Goal: Task Accomplishment & Management: Use online tool/utility

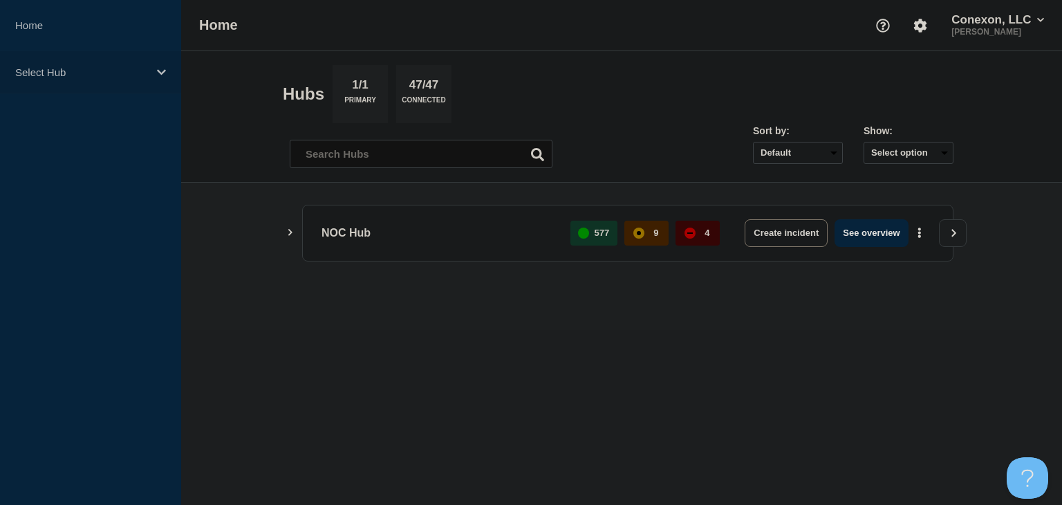
click at [77, 70] on p "Select Hub" at bounding box center [81, 72] width 133 height 12
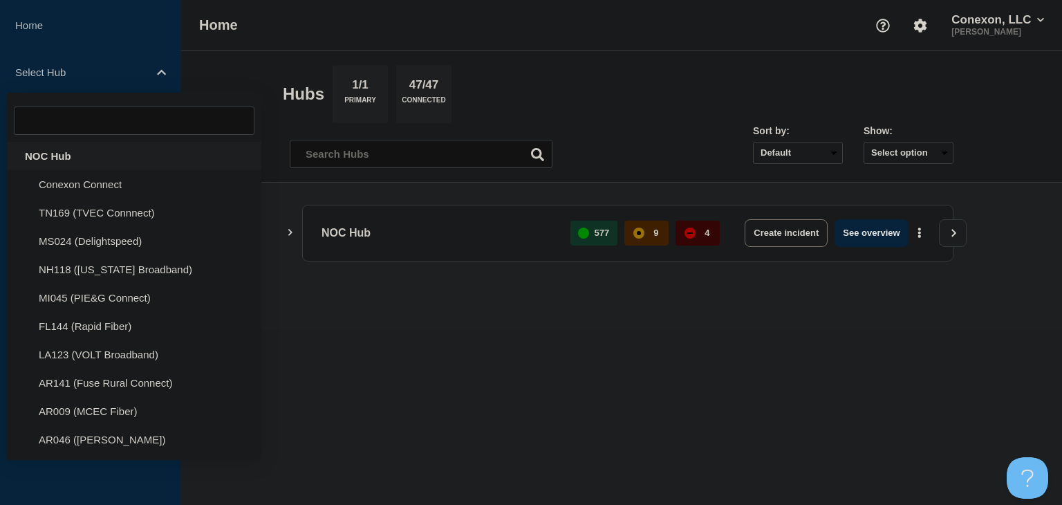
click at [75, 151] on div "NOC Hub" at bounding box center [134, 156] width 254 height 28
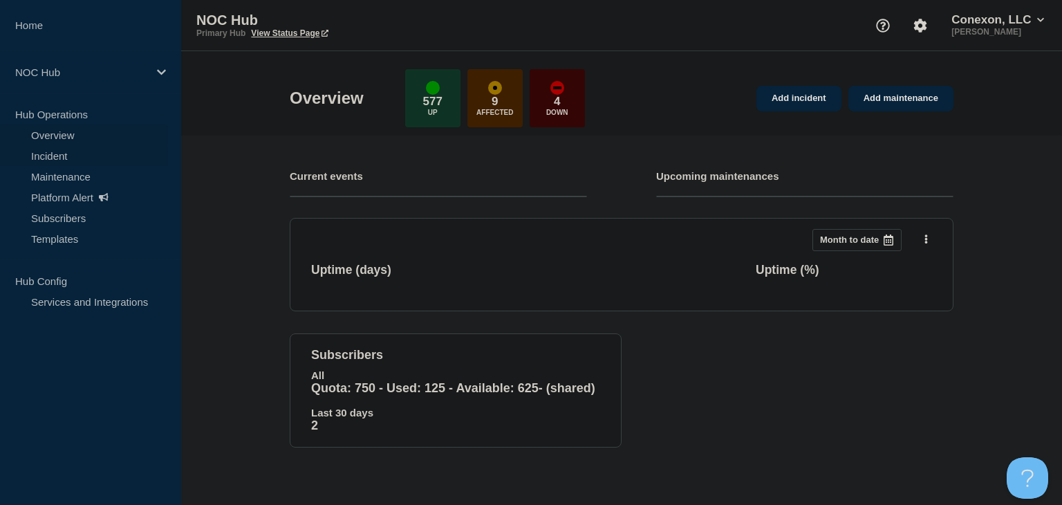
click at [81, 155] on link "Incident" at bounding box center [83, 155] width 167 height 21
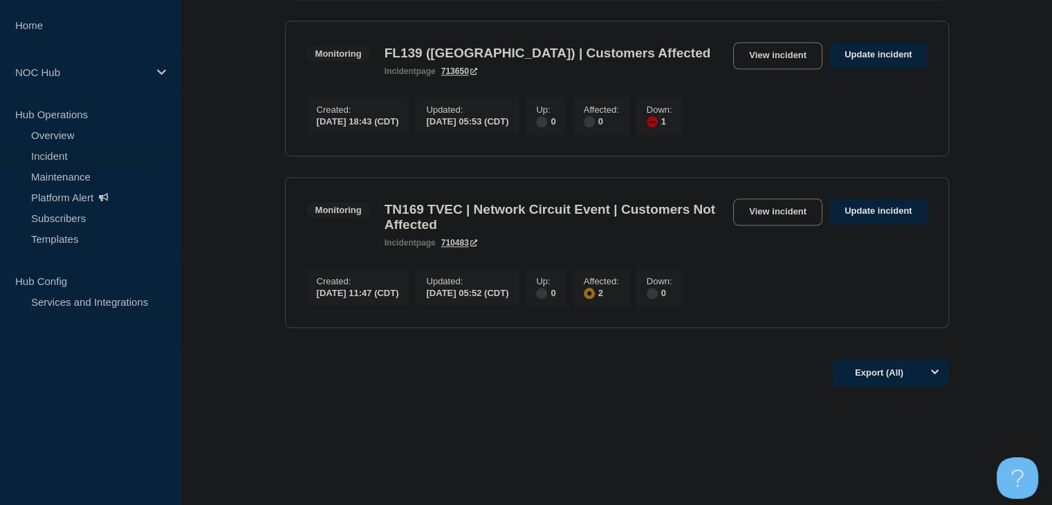
scroll to position [1314, 0]
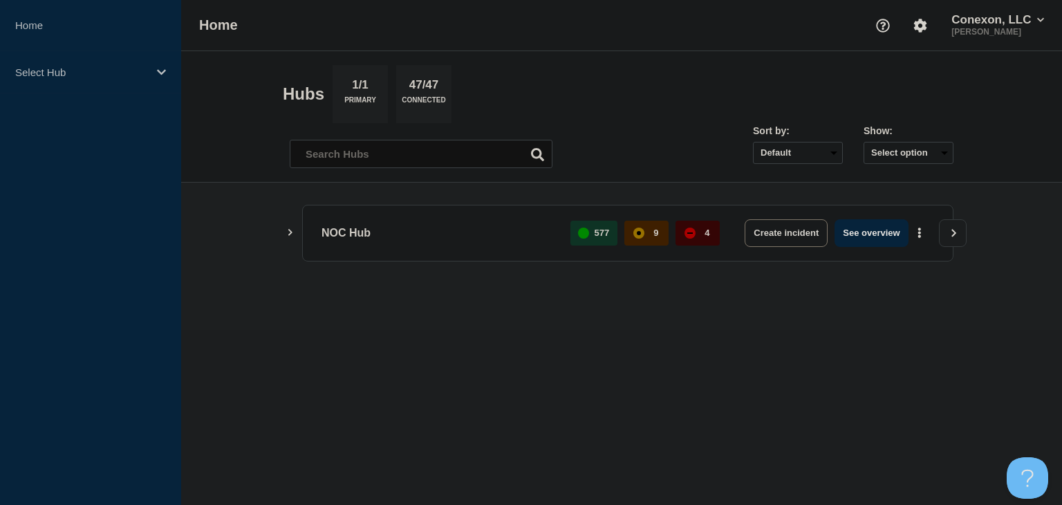
click at [279, 239] on main "NOC Hub 577 9 4 Create incident See overview" at bounding box center [621, 256] width 881 height 147
click at [290, 236] on button "Show Connected Hubs" at bounding box center [290, 232] width 7 height 10
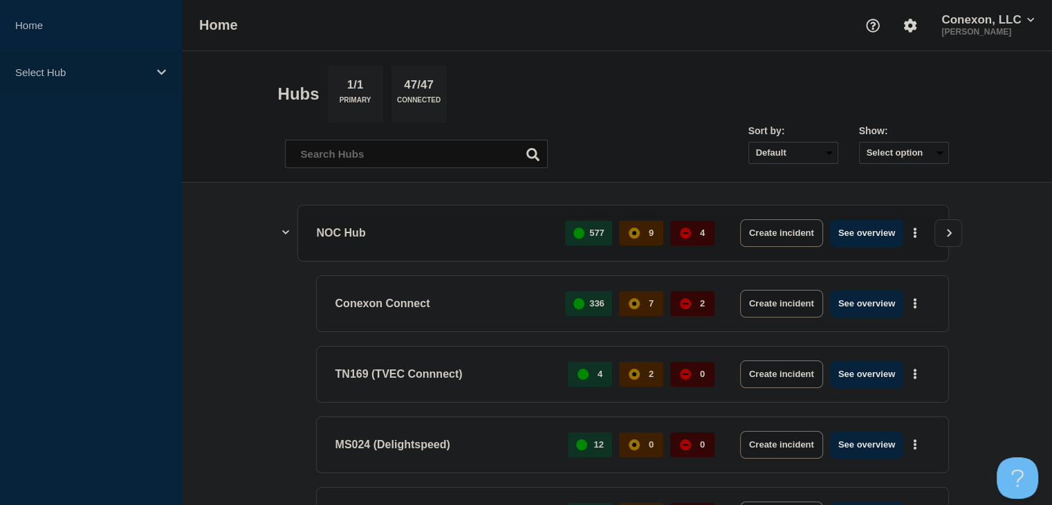
click at [72, 73] on p "Select Hub" at bounding box center [81, 72] width 133 height 12
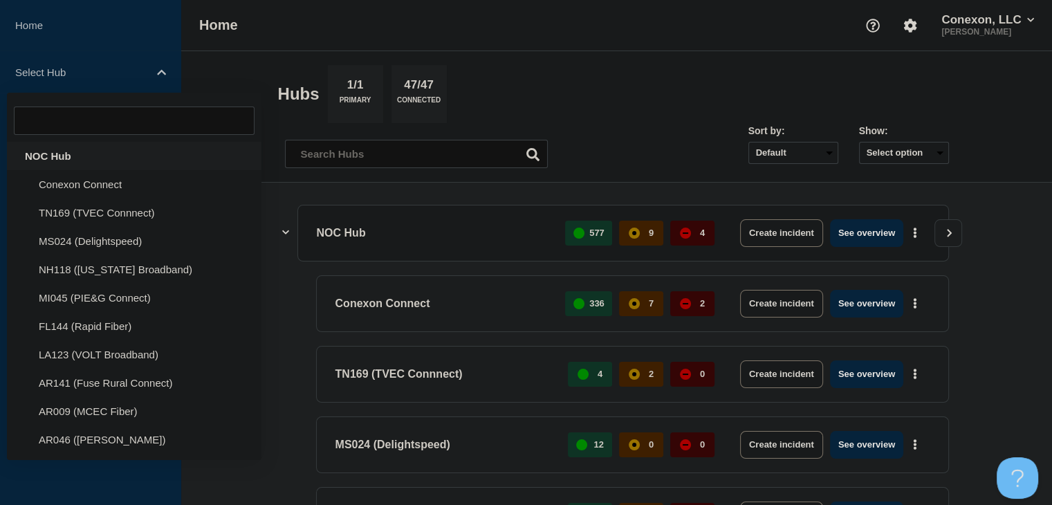
click at [62, 158] on div "NOC Hub" at bounding box center [134, 156] width 254 height 28
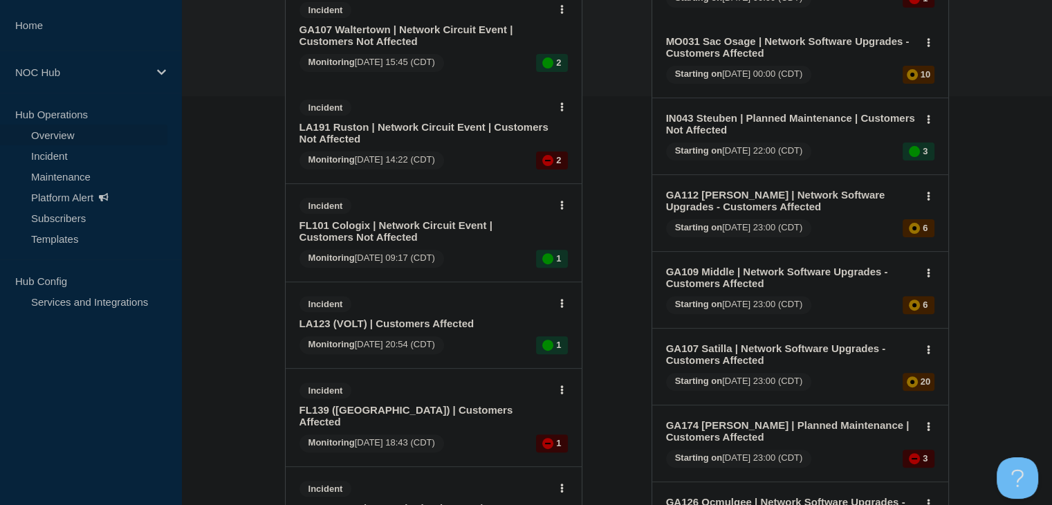
scroll to position [415, 0]
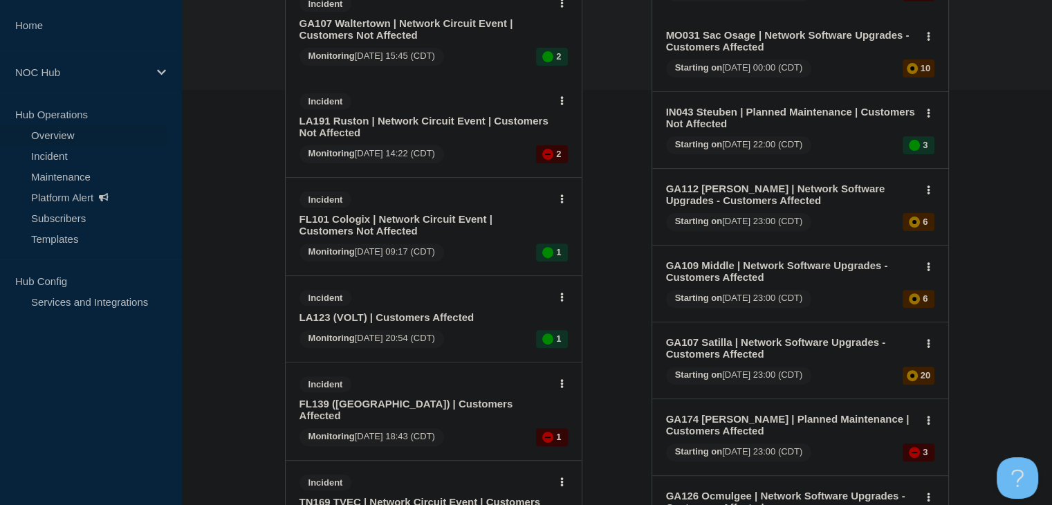
click at [413, 313] on link "LA123 (VOLT) | Customers Affected" at bounding box center [424, 317] width 250 height 12
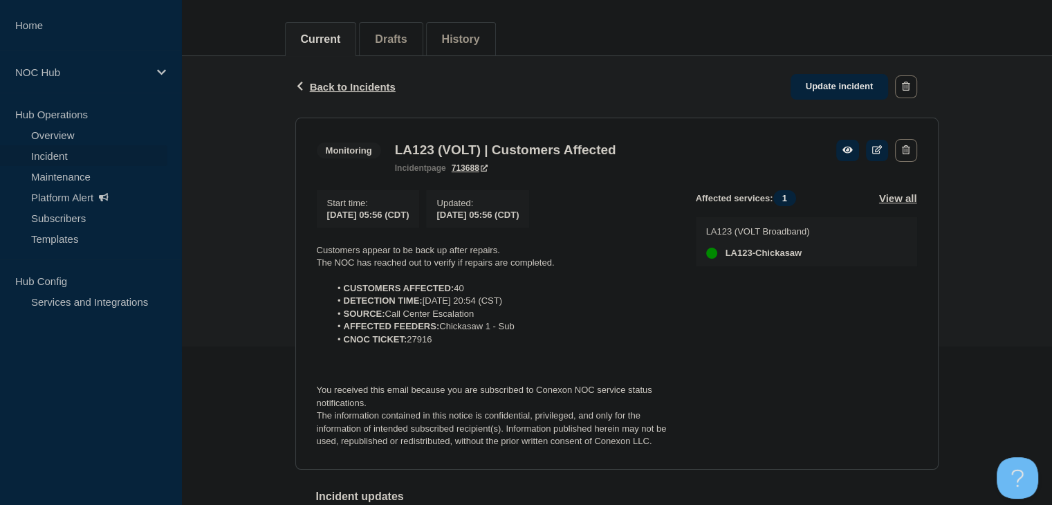
scroll to position [277, 0]
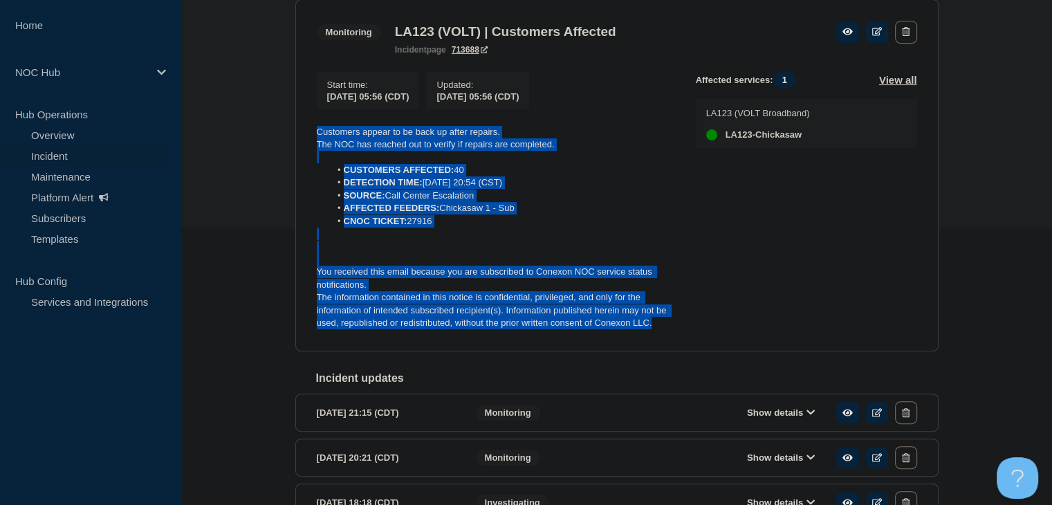
drag, startPoint x: 667, startPoint y: 337, endPoint x: 281, endPoint y: 136, distance: 434.8
click at [281, 136] on div "Back Back to Incidents Update incident Monitoring LA123 (VOLT) | Customers Affe…" at bounding box center [616, 342] width 870 height 808
copy div "Customers appear to be back up after repairs. The NOC has reached out to verify…"
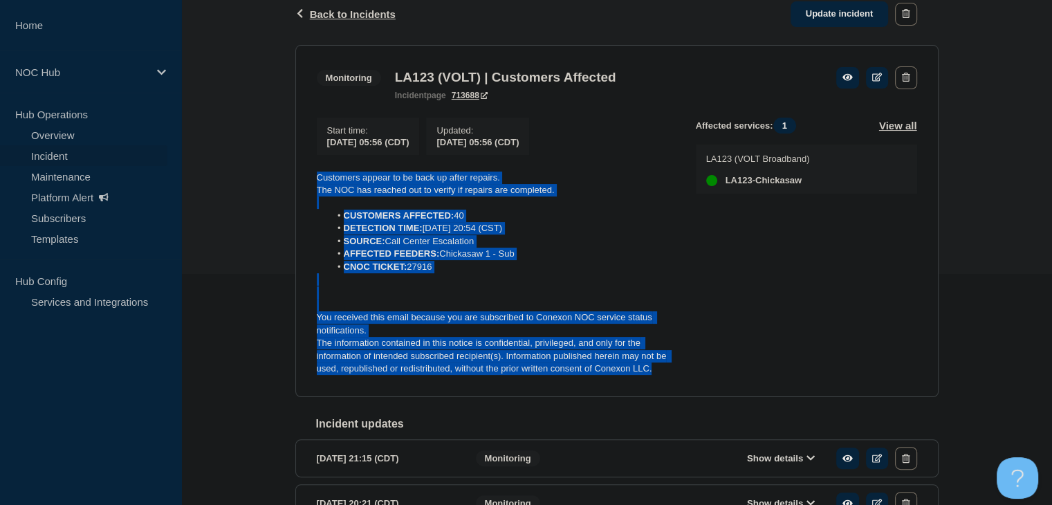
scroll to position [207, 0]
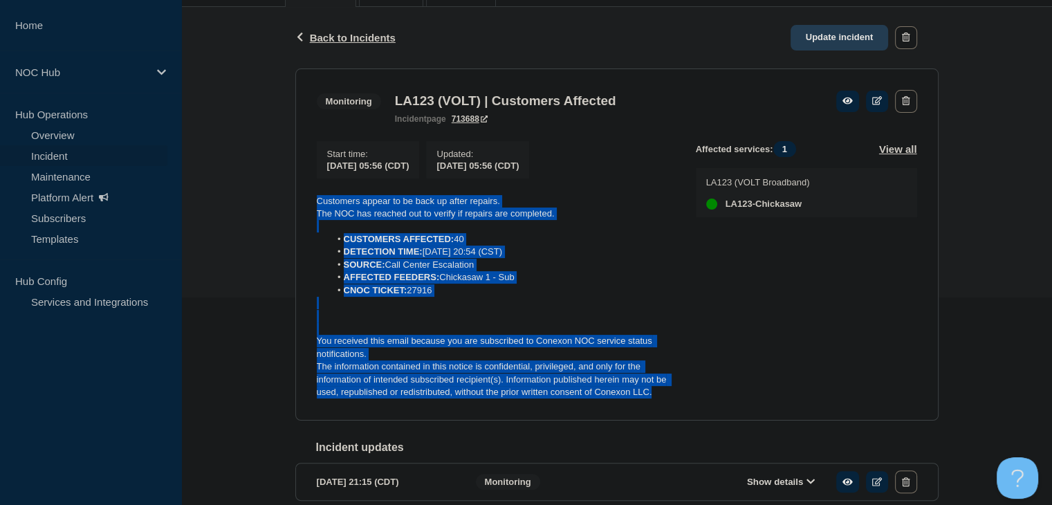
click at [846, 29] on link "Update incident" at bounding box center [839, 38] width 98 height 26
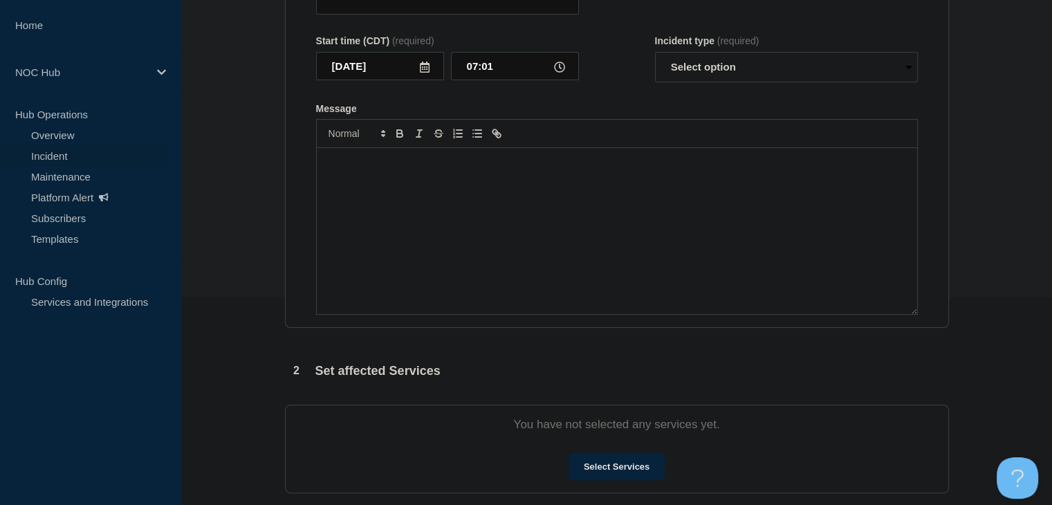
type input "LA123 (VOLT) | Customers Affected"
click at [538, 223] on div "Message" at bounding box center [617, 231] width 600 height 166
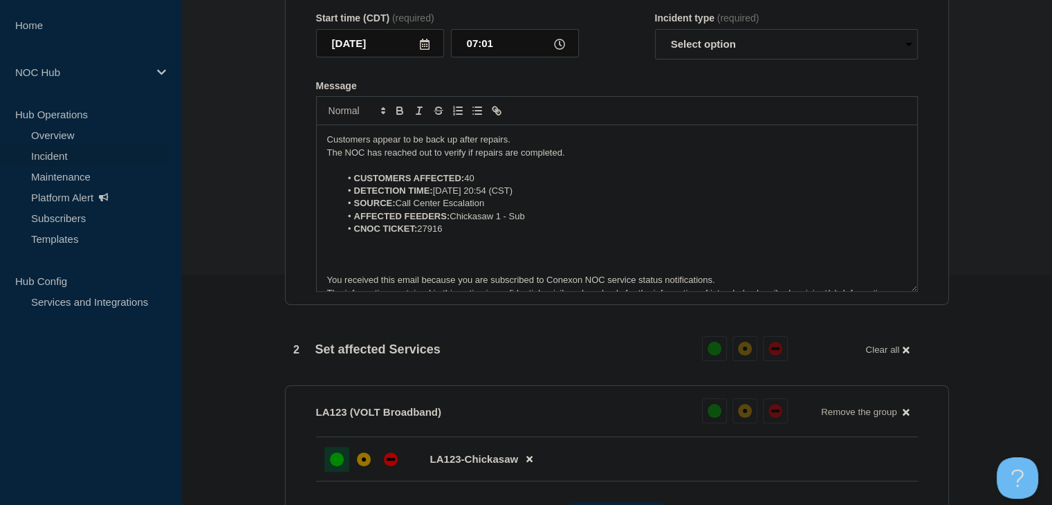
scroll to position [19, 0]
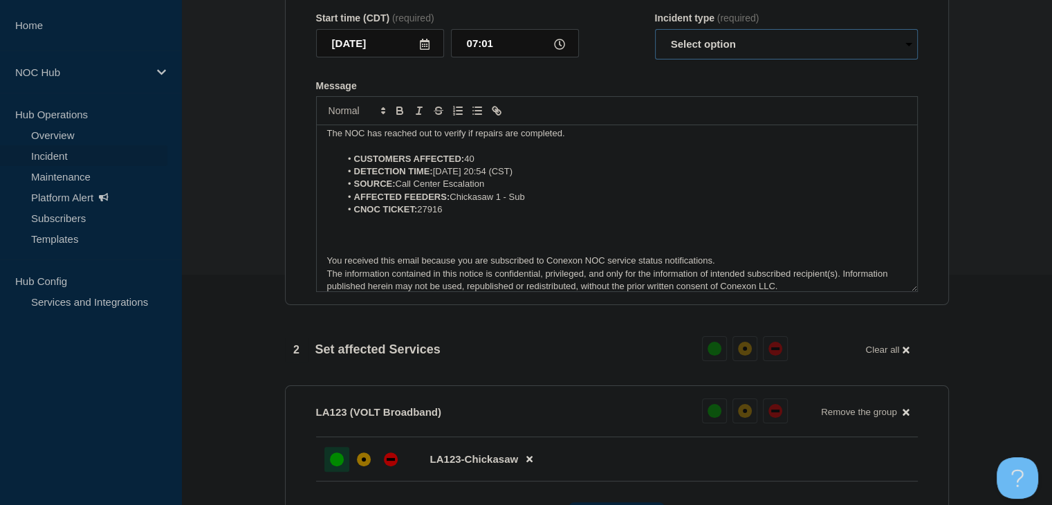
click at [710, 59] on select "Select option Investigating Identified Monitoring Resolved" at bounding box center [786, 44] width 263 height 30
select select "resolved"
click at [655, 56] on select "Select option Investigating Identified Monitoring Resolved" at bounding box center [786, 44] width 263 height 30
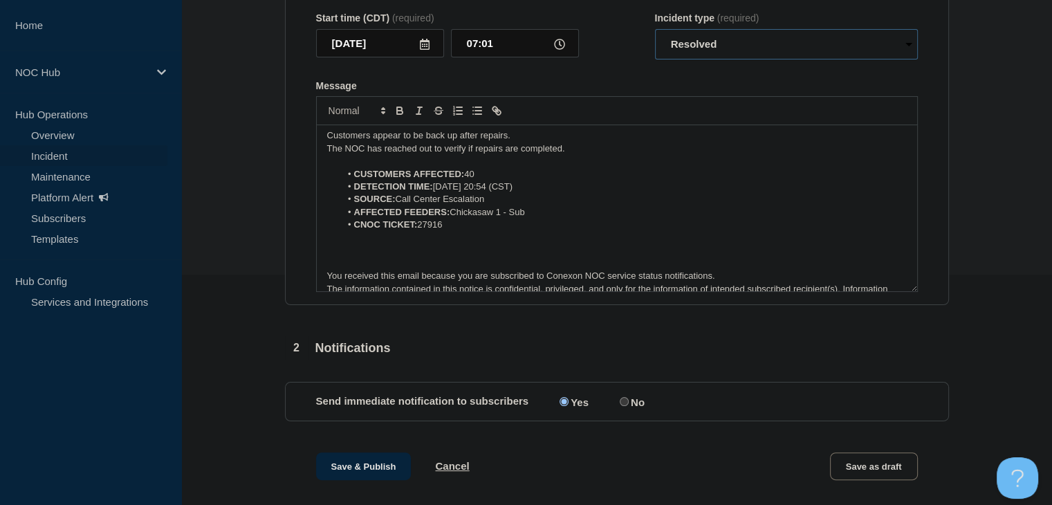
scroll to position [0, 0]
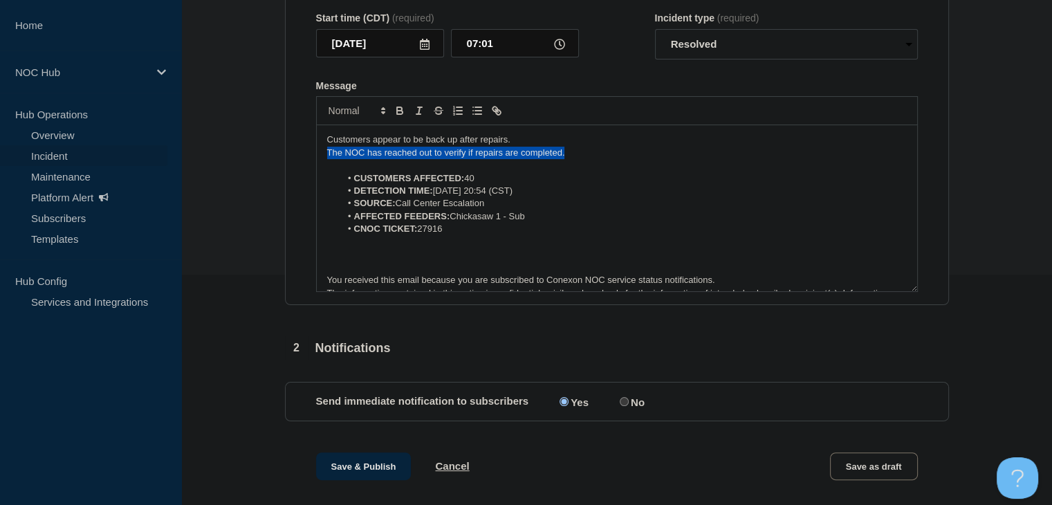
drag, startPoint x: 594, startPoint y: 185, endPoint x: 189, endPoint y: 180, distance: 405.2
click at [189, 180] on section "1 Provide details Title (required) LA123 (VOLT) | Customers Affected Start time…" at bounding box center [616, 415] width 870 height 1053
click at [362, 159] on p "Message" at bounding box center [616, 153] width 579 height 12
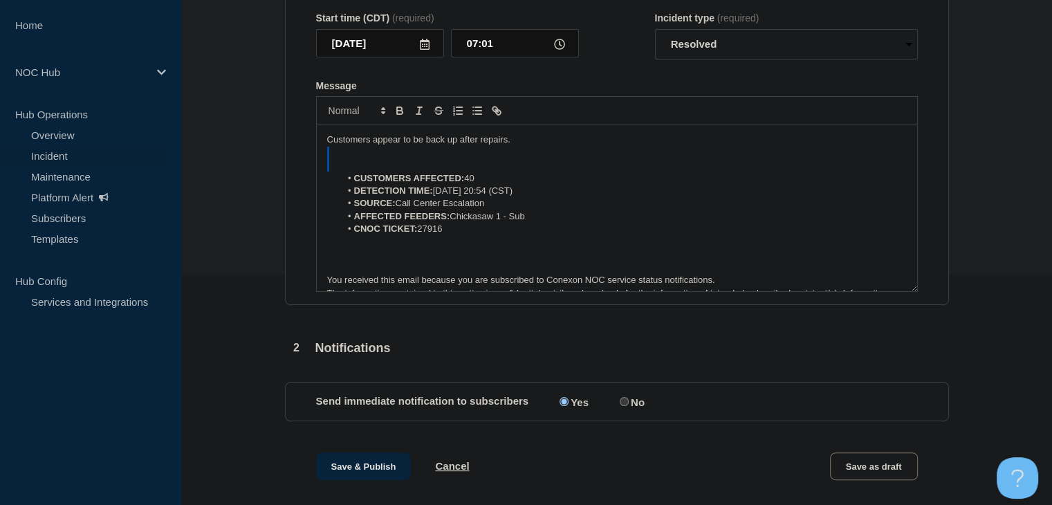
click at [362, 159] on p "Message" at bounding box center [616, 153] width 579 height 12
click at [352, 146] on p "Customers appear to be back up after repairs." at bounding box center [616, 139] width 579 height 12
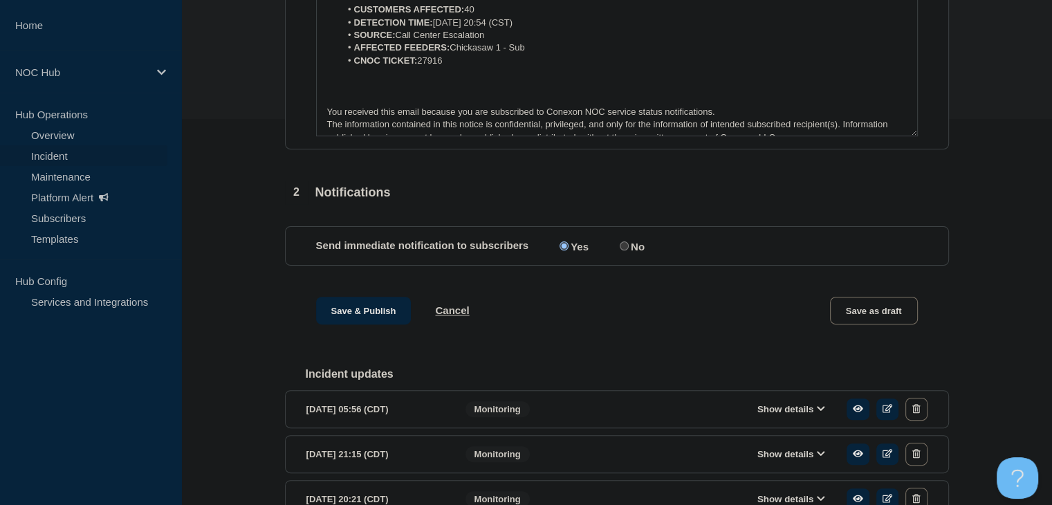
scroll to position [576, 0]
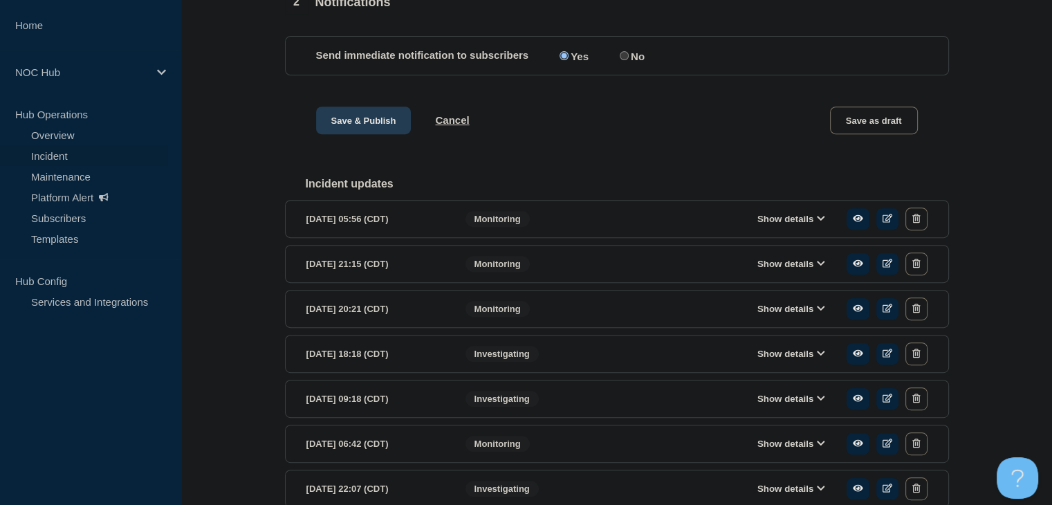
click at [360, 134] on button "Save & Publish" at bounding box center [363, 120] width 95 height 28
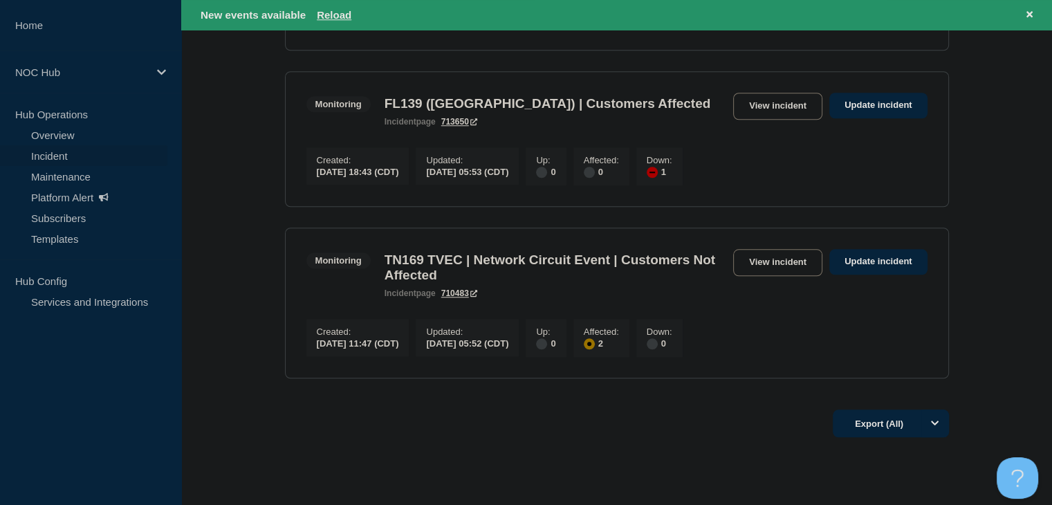
scroll to position [1245, 0]
click at [337, 8] on div "New events available Reload" at bounding box center [619, 15] width 837 height 16
click at [336, 12] on button "Reload" at bounding box center [334, 15] width 35 height 12
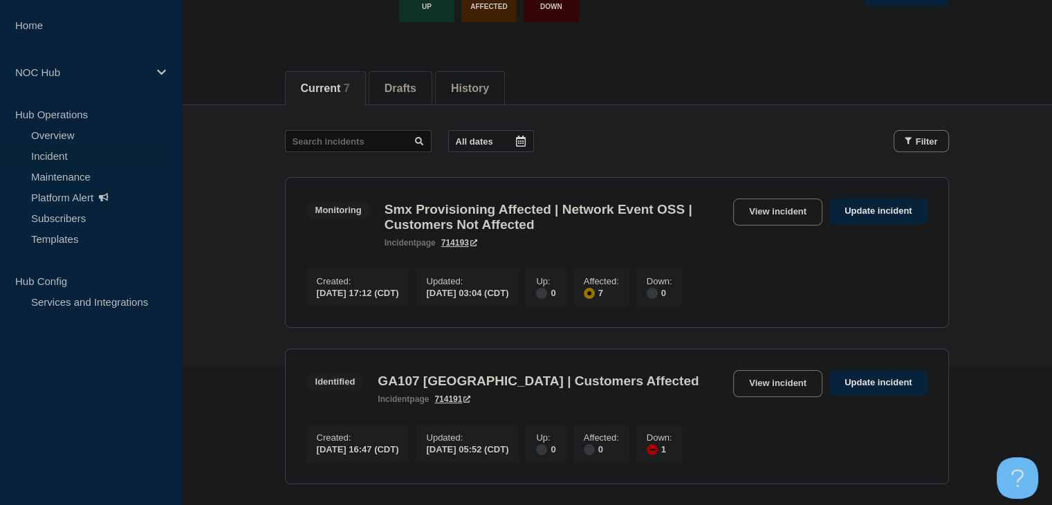
scroll to position [109, 0]
